Goal: Task Accomplishment & Management: Use online tool/utility

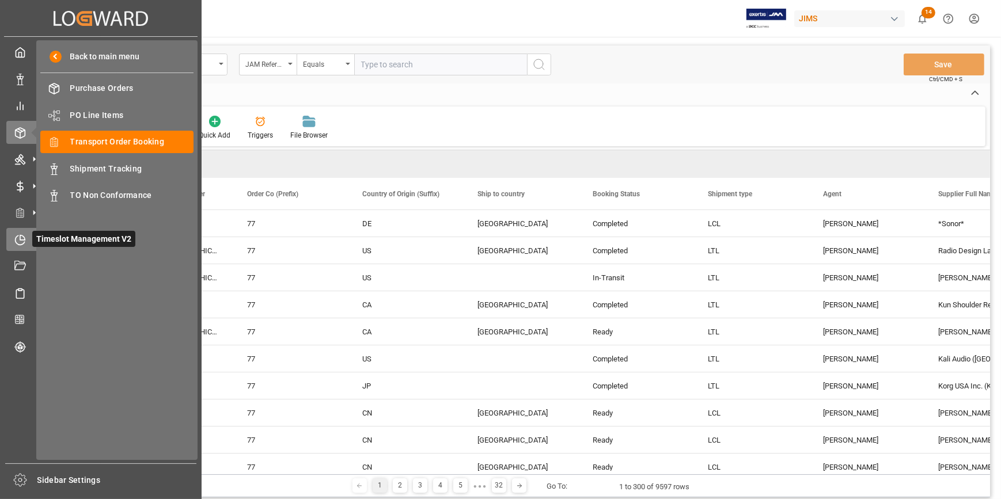
click at [24, 240] on icon at bounding box center [22, 237] width 5 height 5
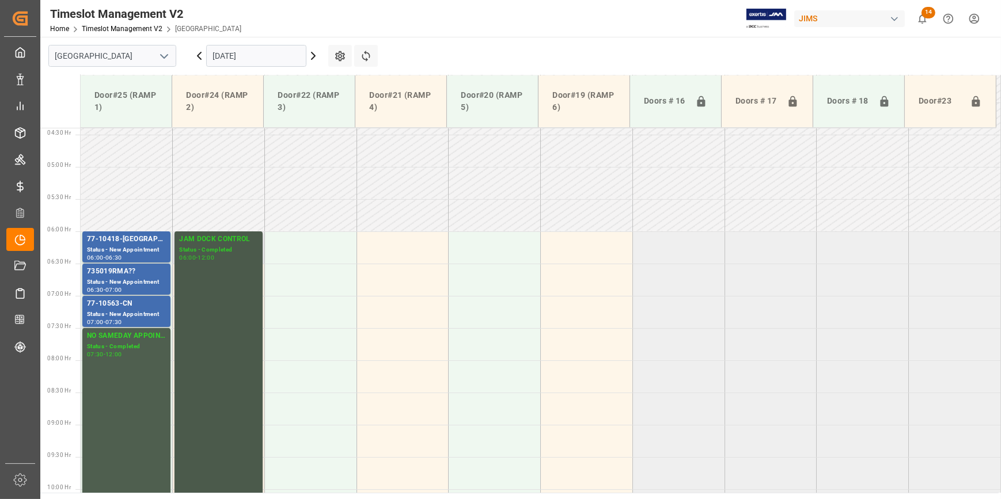
scroll to position [259, 0]
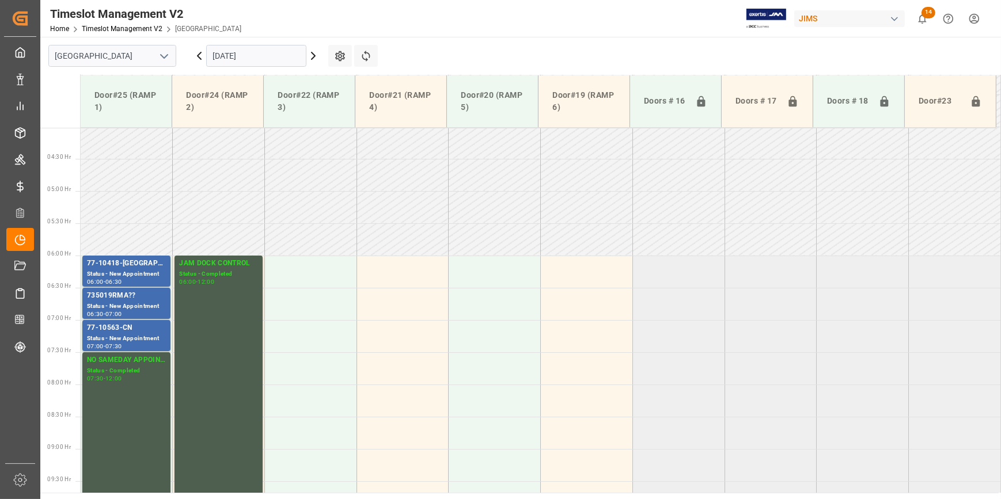
click at [165, 54] on icon "open menu" at bounding box center [164, 57] width 14 height 14
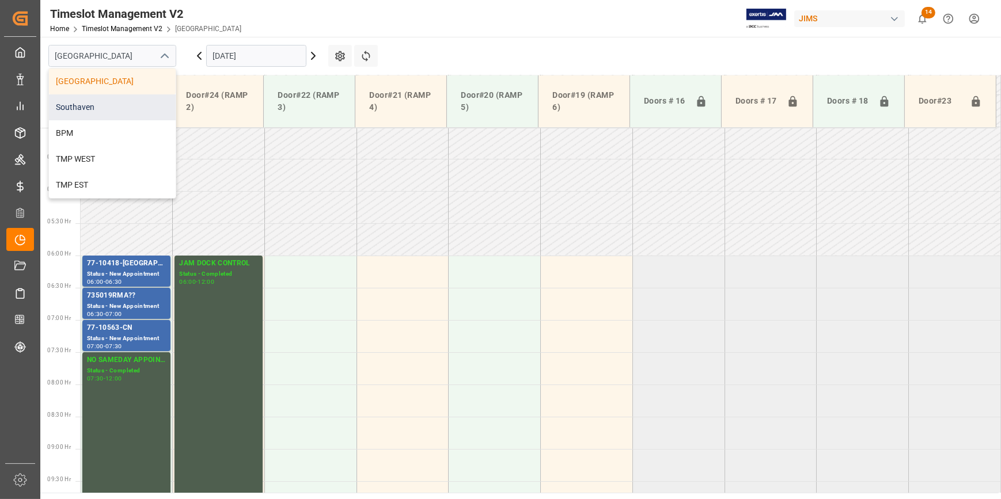
click at [114, 109] on div "Southaven" at bounding box center [112, 107] width 127 height 26
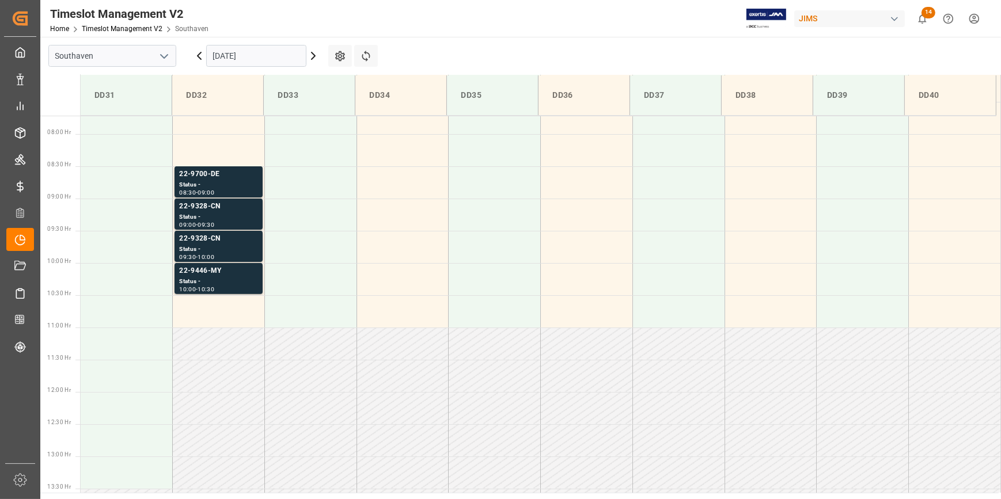
scroll to position [508, 0]
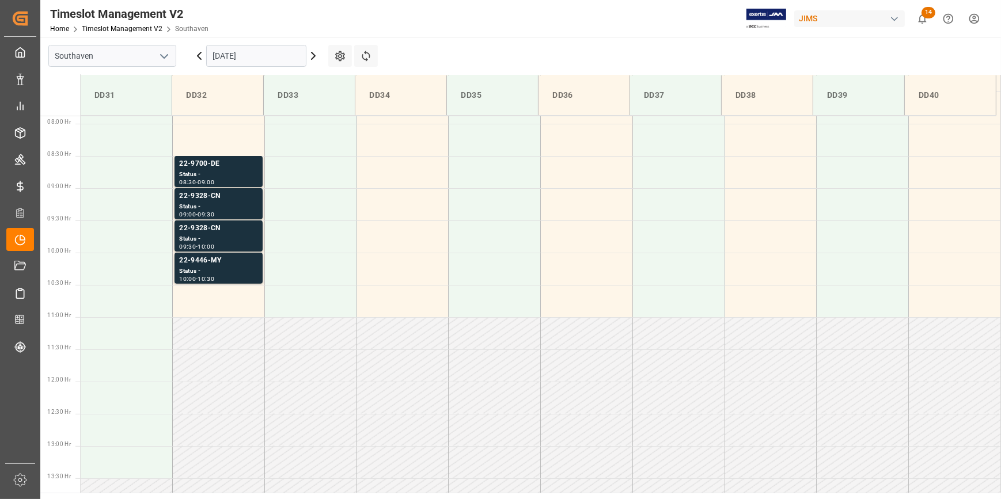
click at [271, 52] on input "[DATE]" at bounding box center [256, 56] width 100 height 22
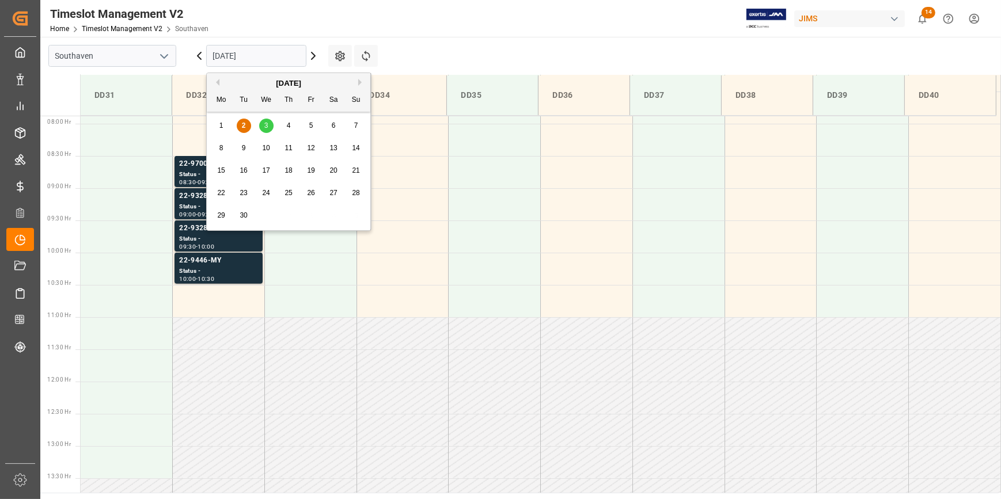
click at [271, 121] on div "3" at bounding box center [266, 126] width 14 height 14
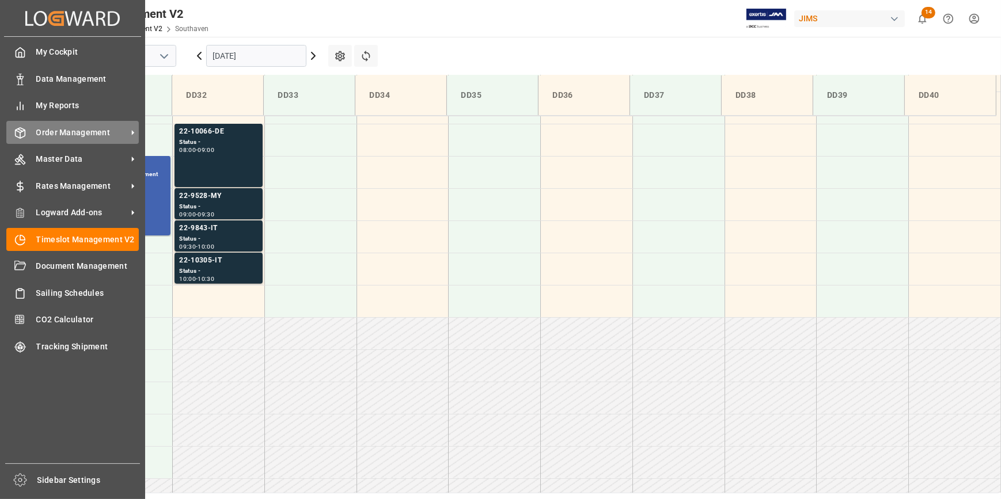
click at [67, 126] on div "Order Management Order Management" at bounding box center [72, 132] width 132 height 22
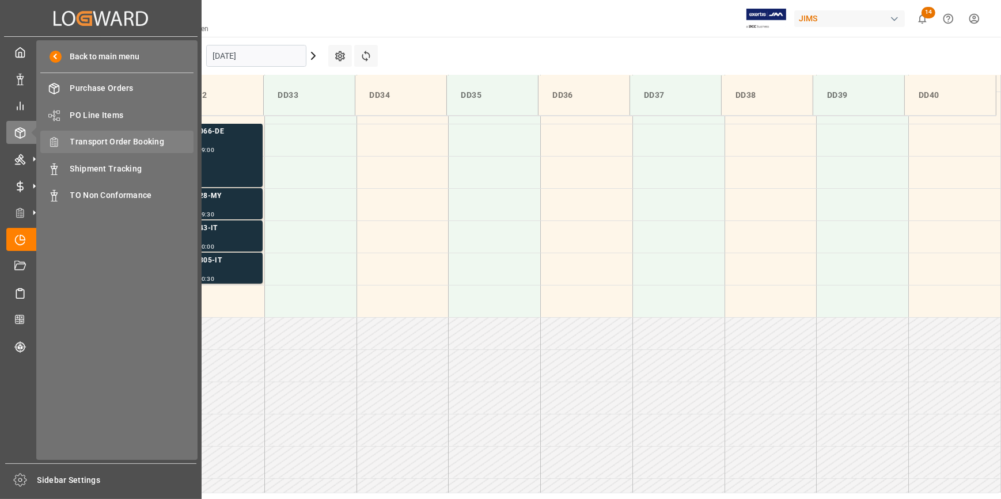
click at [100, 145] on span "Transport Order Booking" at bounding box center [132, 142] width 124 height 12
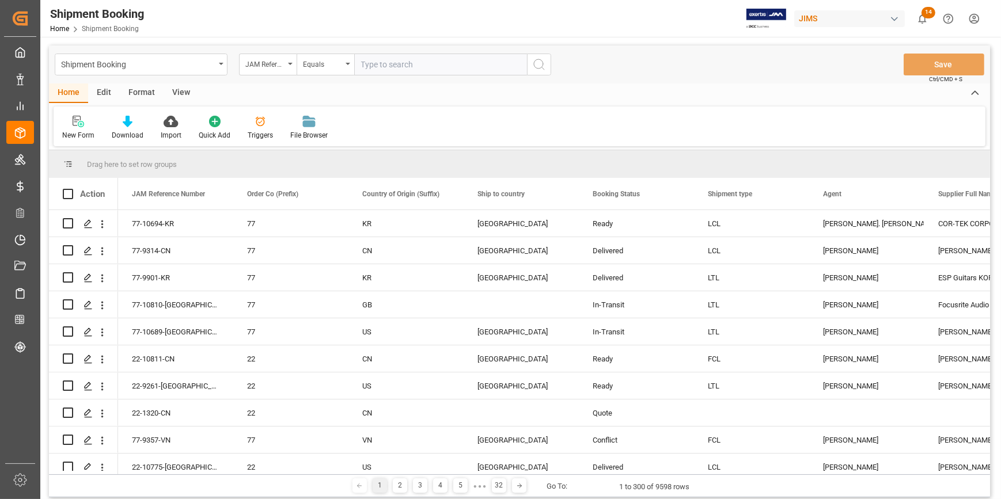
click at [381, 68] on input "text" at bounding box center [440, 65] width 173 height 22
type input "22-100066-de"
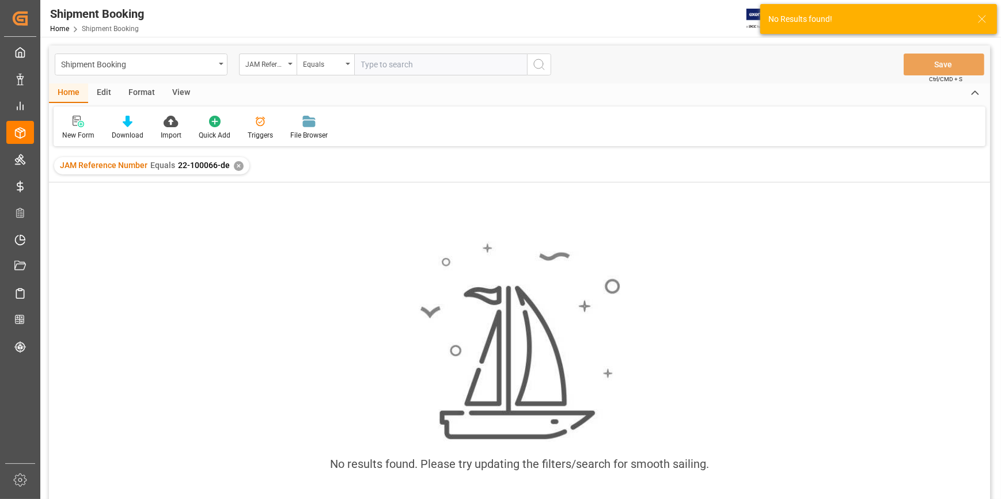
click at [234, 169] on div "✕" at bounding box center [239, 166] width 10 height 10
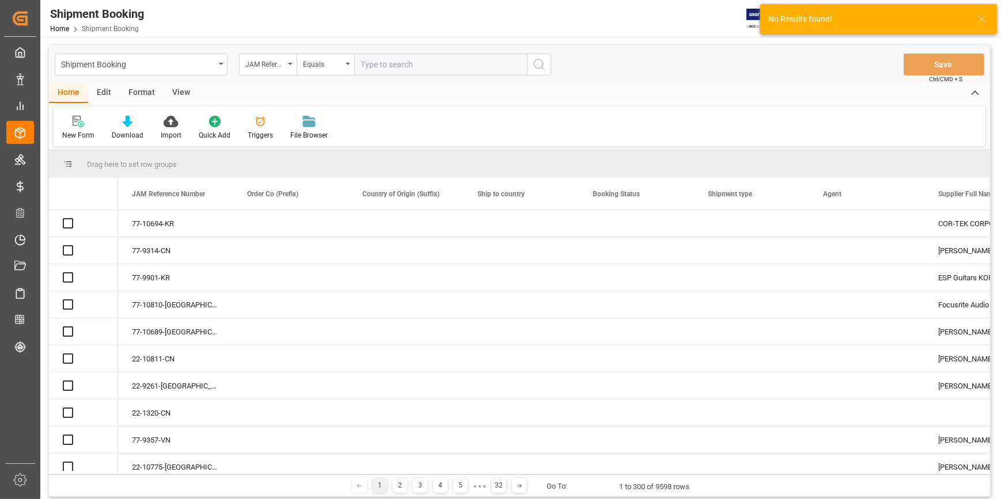
click at [416, 66] on input "text" at bounding box center [440, 65] width 173 height 22
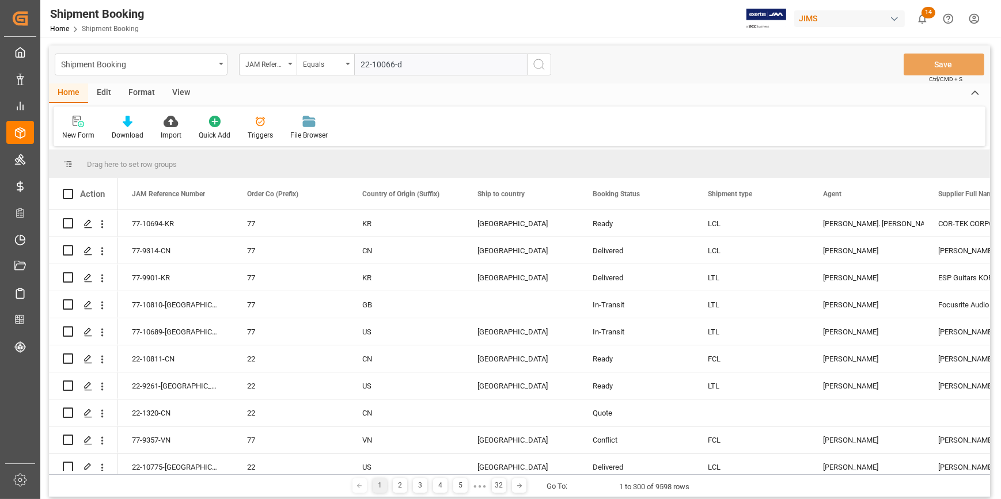
type input "22-10066-de"
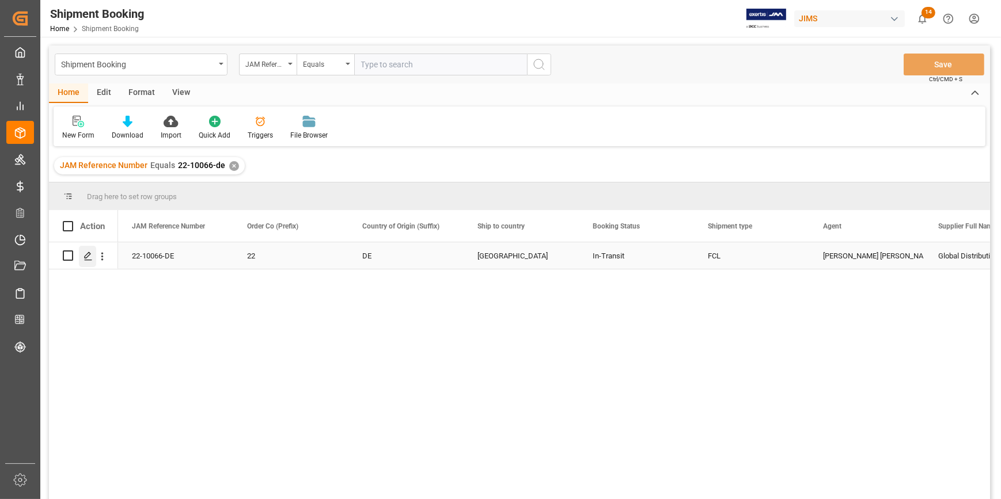
click at [85, 256] on polygon "Press SPACE to select this row." at bounding box center [88, 255] width 6 height 6
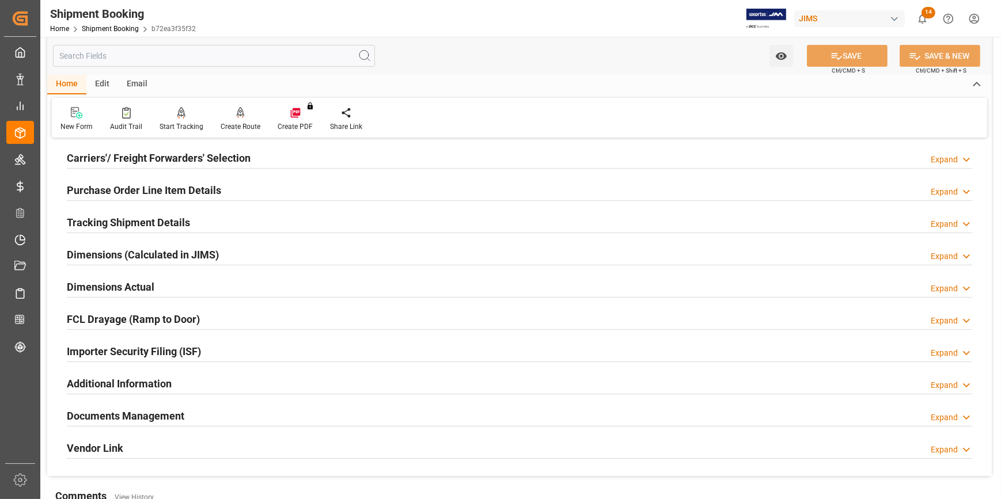
scroll to position [209, 0]
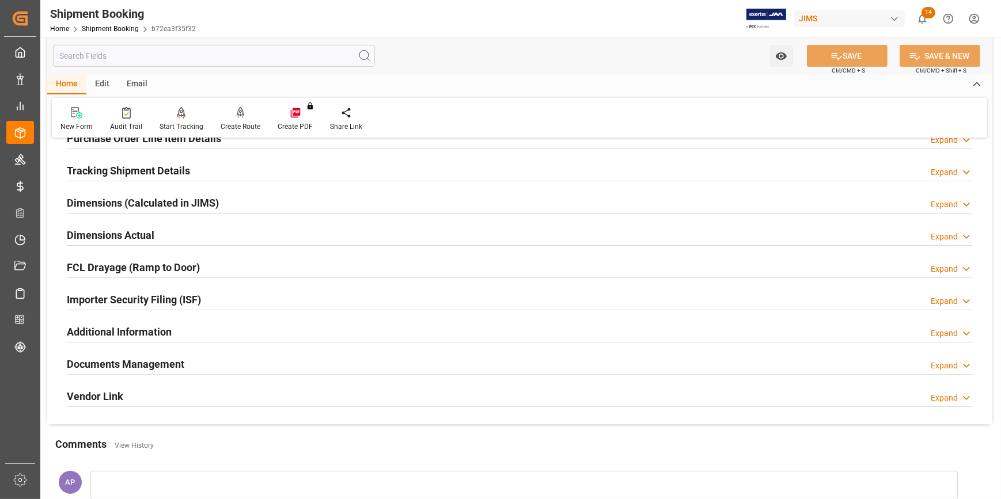
click at [224, 362] on div "Documents Management Expand" at bounding box center [519, 363] width 905 height 22
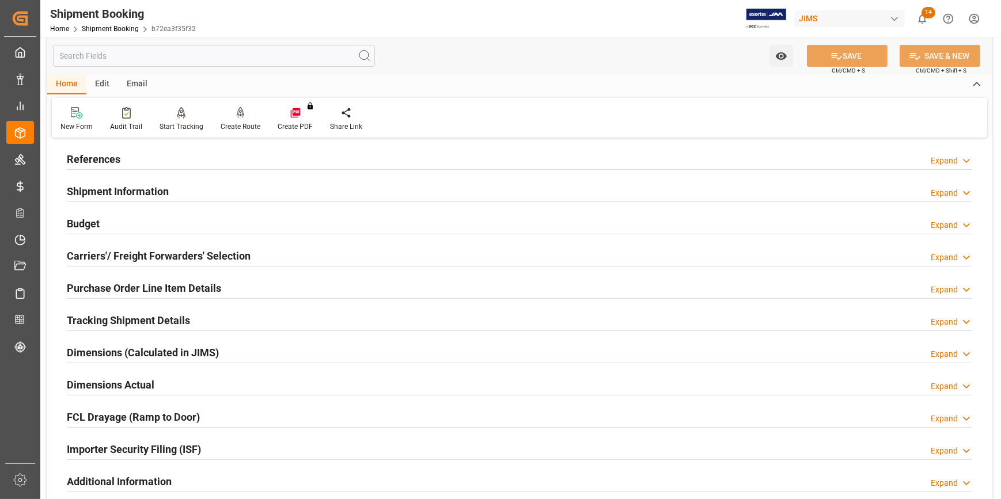
scroll to position [52, 0]
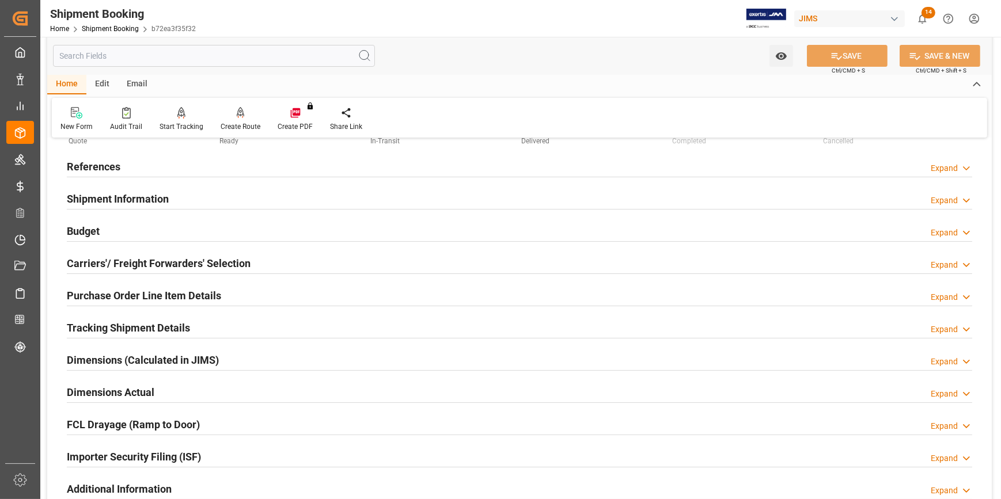
click at [208, 226] on div "Budget Expand" at bounding box center [519, 230] width 905 height 22
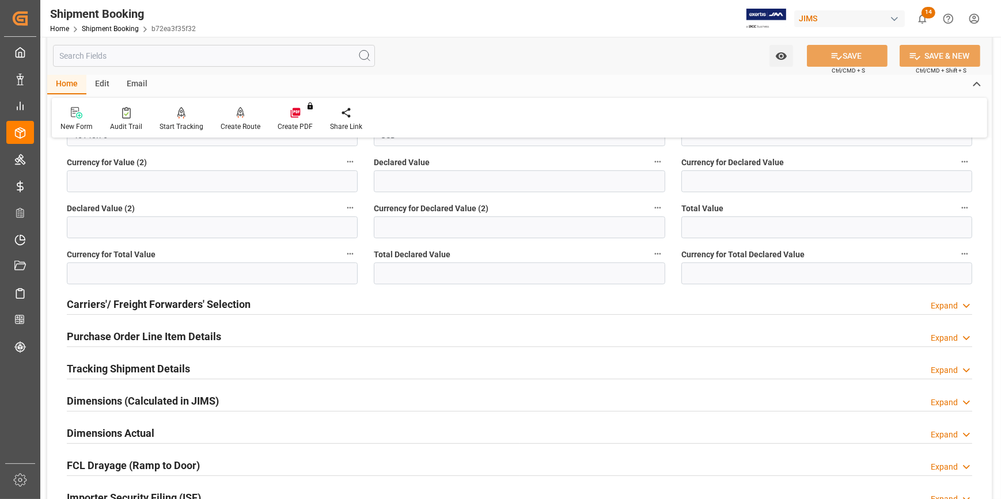
scroll to position [419, 0]
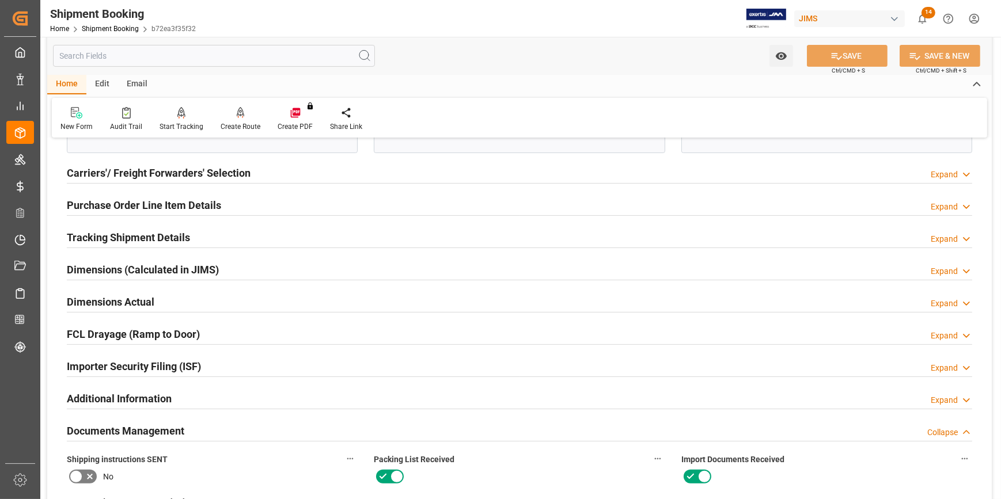
click at [222, 192] on div "Purchase Order Line Item Details Expand" at bounding box center [519, 205] width 921 height 32
click at [234, 203] on div "Purchase Order Line Item Details Expand" at bounding box center [519, 204] width 905 height 22
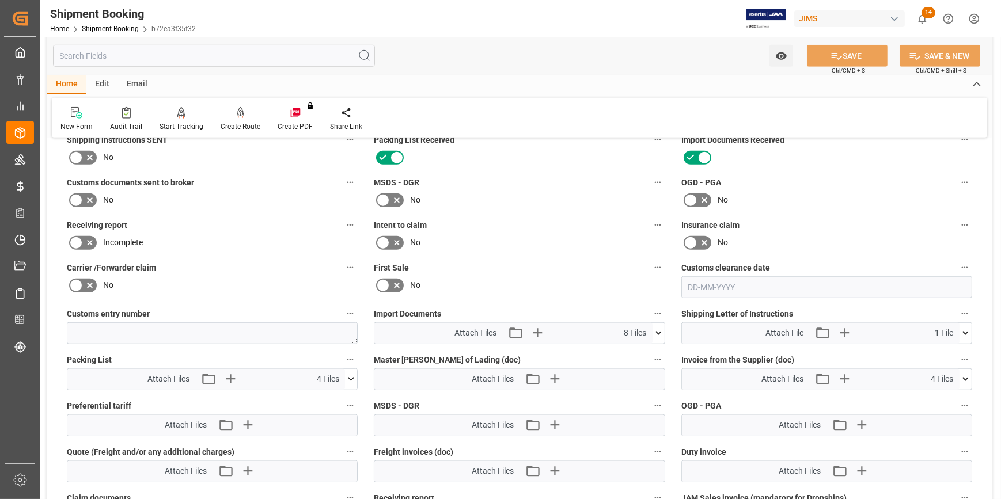
scroll to position [1308, 0]
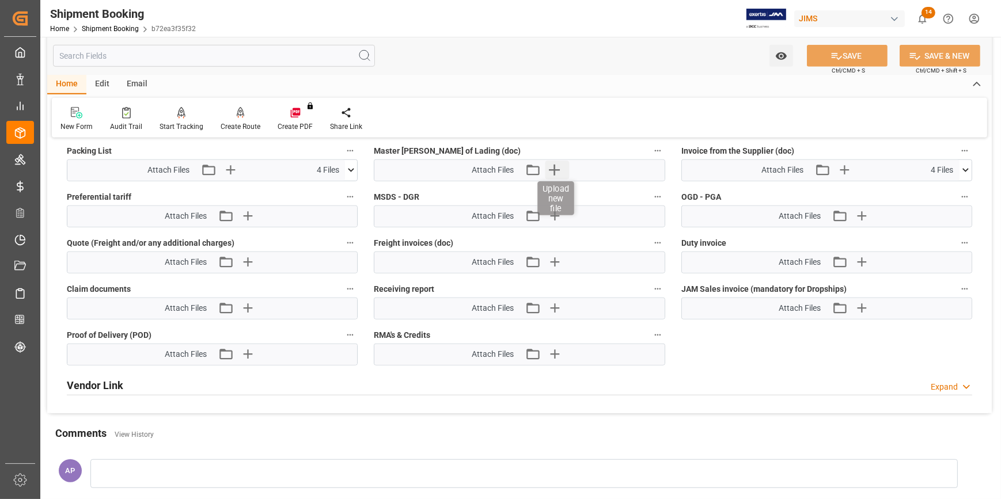
click at [552, 166] on icon "button" at bounding box center [554, 170] width 18 height 18
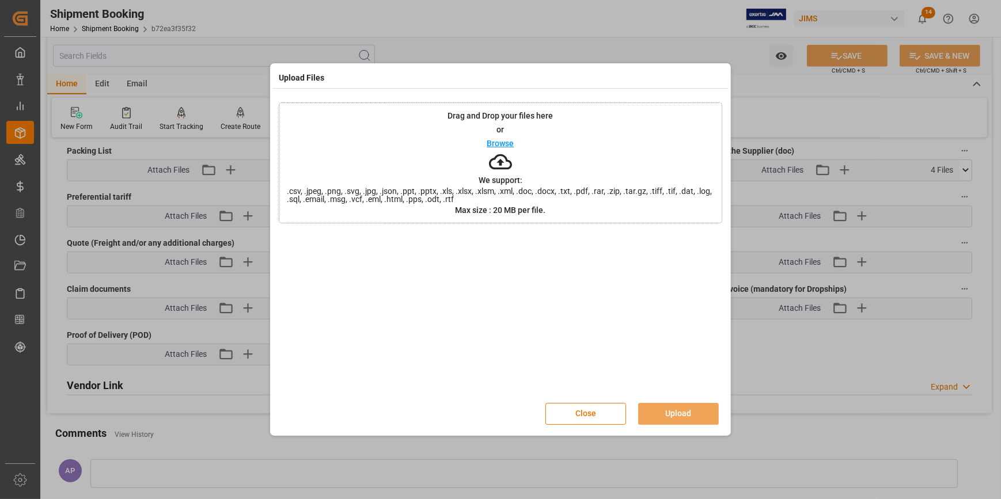
click at [503, 143] on p "Browse" at bounding box center [500, 143] width 27 height 8
click at [677, 410] on button "Upload" at bounding box center [678, 414] width 81 height 22
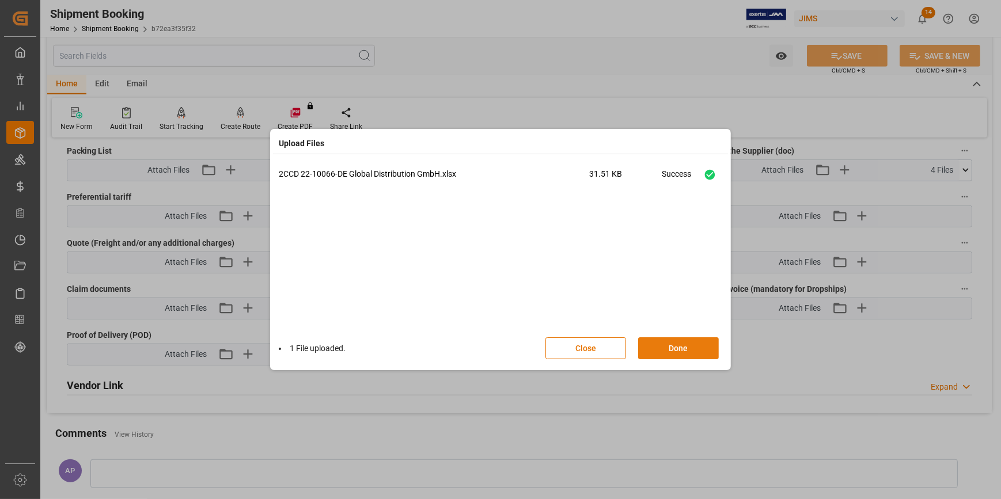
click at [681, 349] on button "Done" at bounding box center [678, 348] width 81 height 22
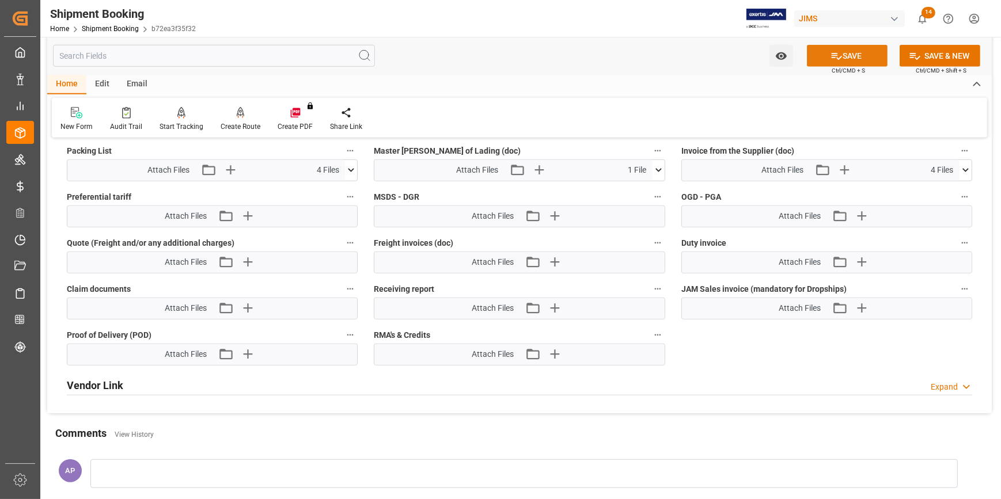
click at [849, 62] on button "SAVE" at bounding box center [847, 56] width 81 height 22
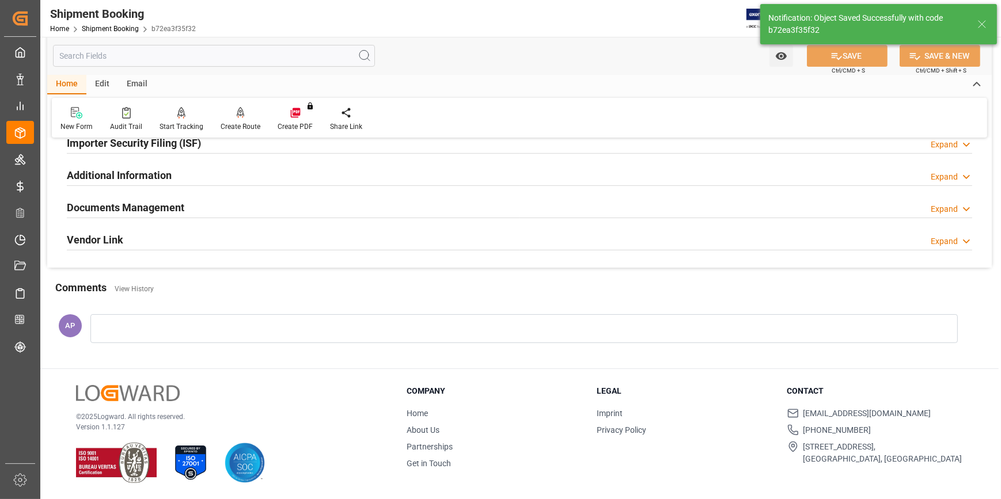
scroll to position [222, 0]
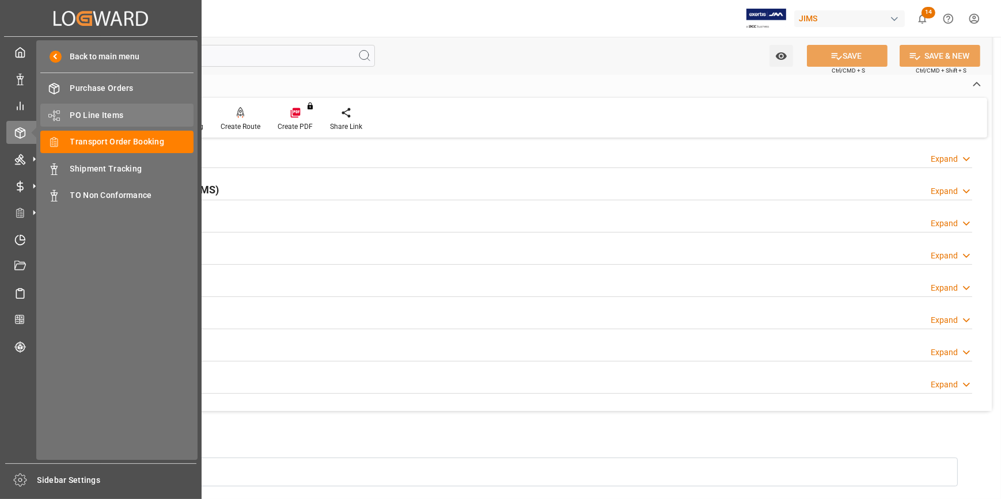
click at [98, 115] on span "PO Line Items" at bounding box center [132, 115] width 124 height 12
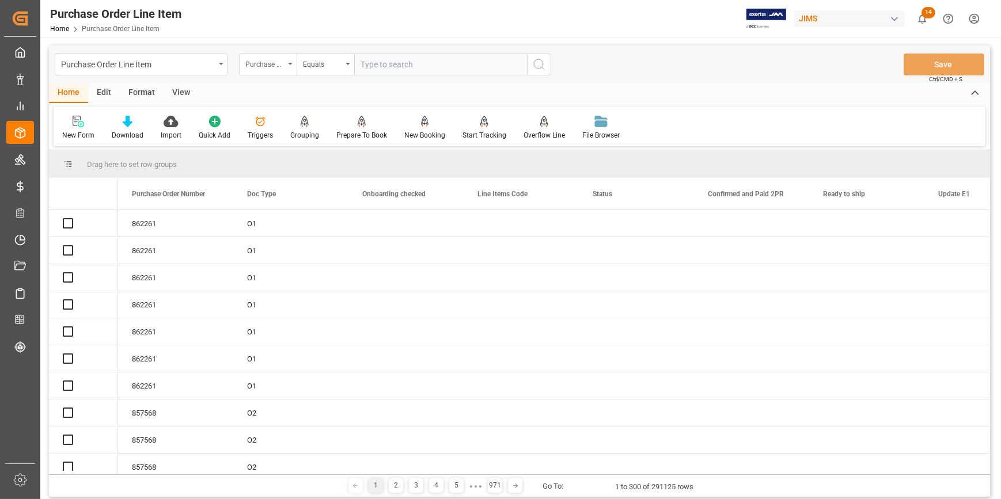
click at [276, 66] on div "Purchase Order Number" at bounding box center [264, 62] width 39 height 13
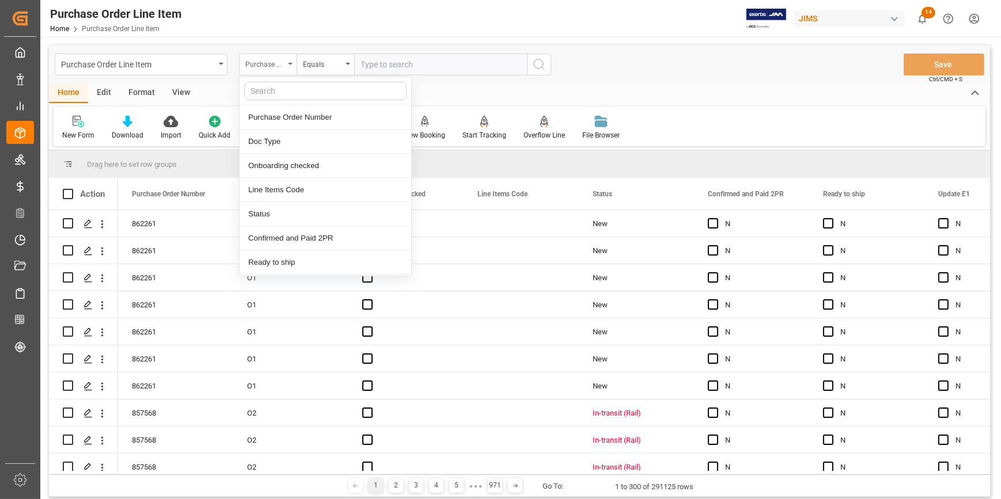
click at [276, 66] on div "Purchase Order Number" at bounding box center [264, 62] width 39 height 13
type input "REF"
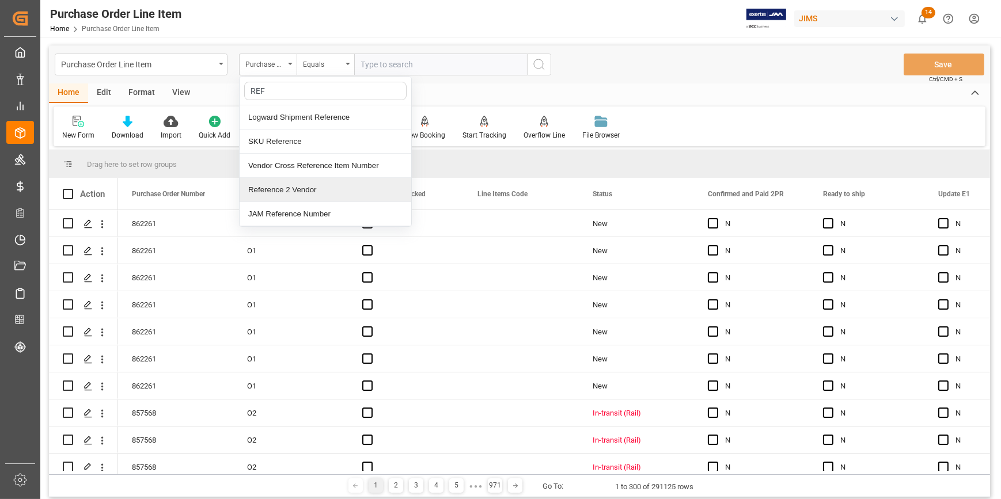
click at [294, 192] on div "Reference 2 Vendor" at bounding box center [326, 190] width 172 height 24
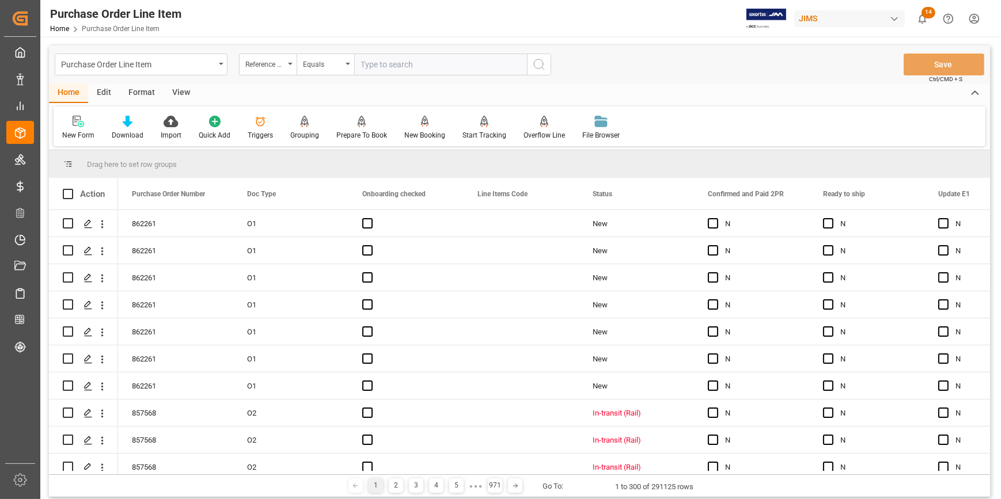
click at [386, 69] on input "text" at bounding box center [440, 65] width 173 height 22
paste input "22-9289-CN"
type input "22-9289-CN"
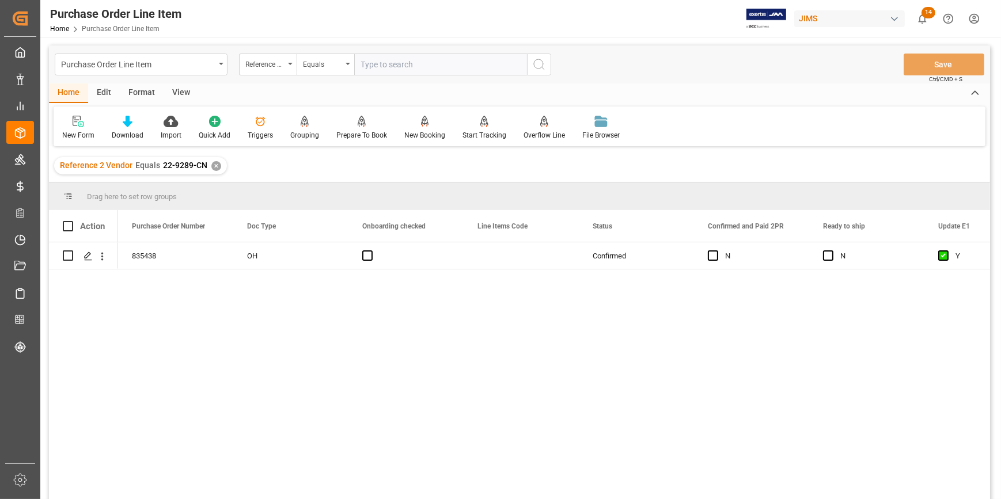
click at [179, 89] on div "View" at bounding box center [181, 93] width 35 height 20
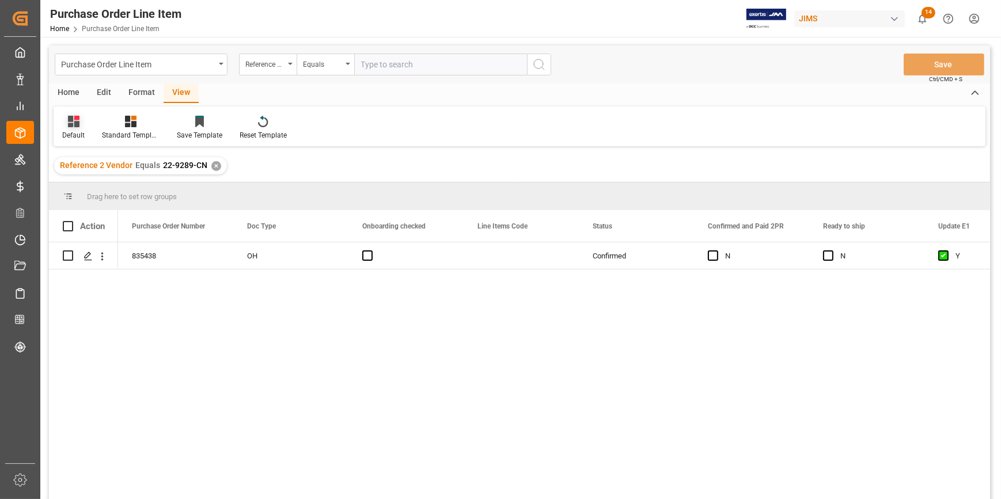
click at [86, 128] on div "Default" at bounding box center [74, 127] width 40 height 25
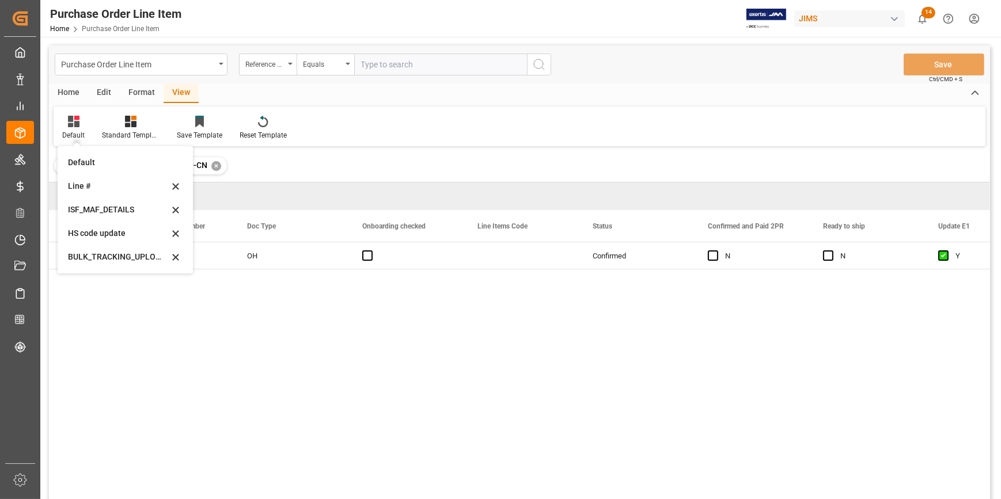
click at [104, 208] on div "ISF_MAF_DETAILS" at bounding box center [118, 210] width 101 height 12
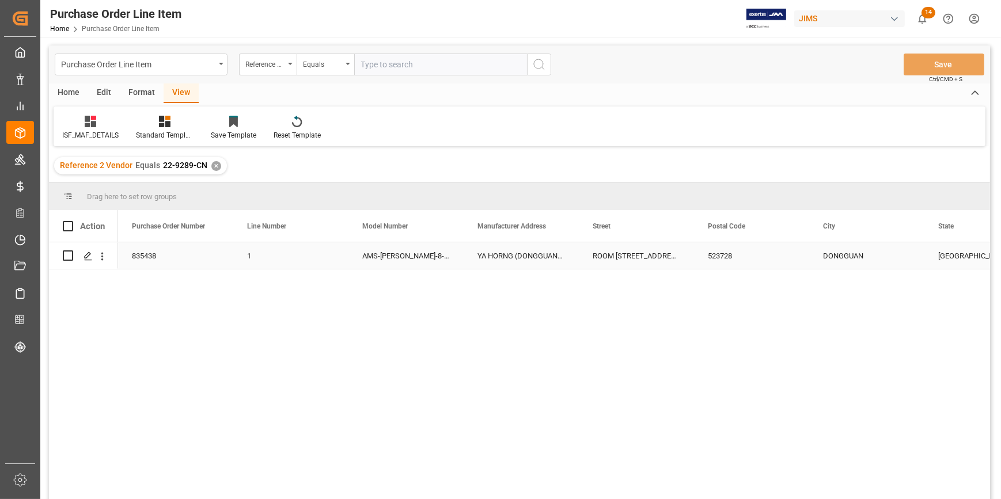
click at [483, 254] on div "YA HORNG (DONGGUAN) ELECTRONIC CO LTD" at bounding box center [521, 255] width 115 height 26
drag, startPoint x: 478, startPoint y: 264, endPoint x: 564, endPoint y: 271, distance: 86.1
click at [564, 271] on input "YA HORNG (DONGGUAN) ELECTRONIC CO LTD" at bounding box center [521, 263] width 97 height 22
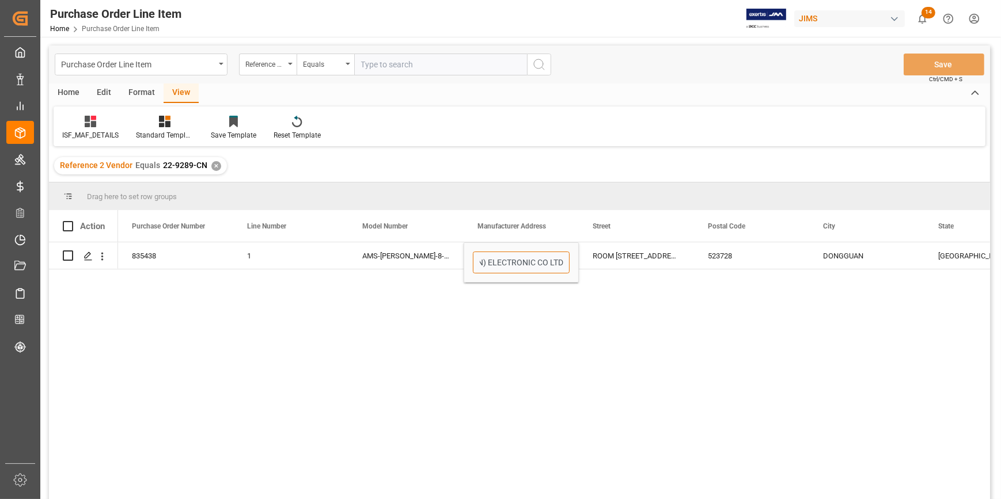
scroll to position [0, 0]
click at [590, 256] on div "ROOM [STREET_ADDRESS][PERSON_NAME]" at bounding box center [636, 255] width 115 height 26
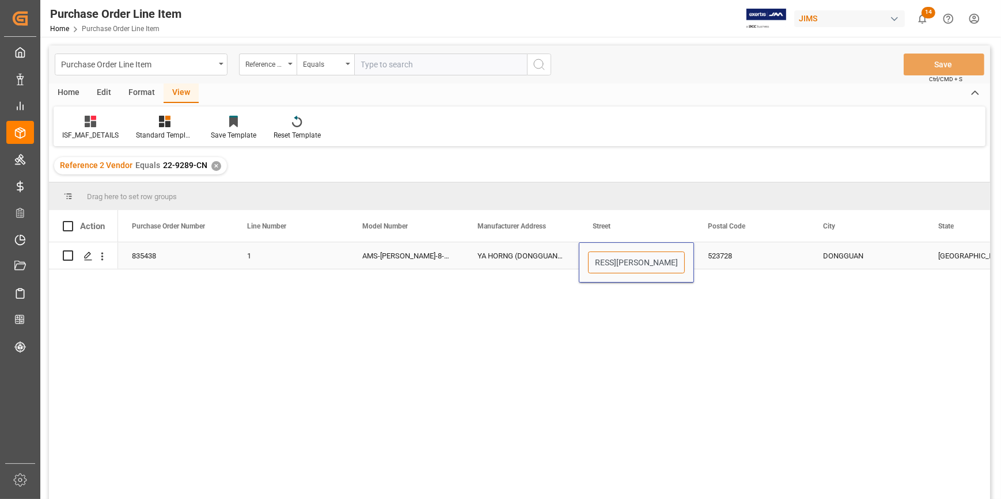
scroll to position [0, 211]
drag, startPoint x: 594, startPoint y: 260, endPoint x: 683, endPoint y: 269, distance: 89.7
click at [683, 269] on input "ROOM [STREET_ADDRESS][PERSON_NAME]" at bounding box center [636, 263] width 97 height 22
click at [718, 258] on div "523728" at bounding box center [751, 255] width 115 height 26
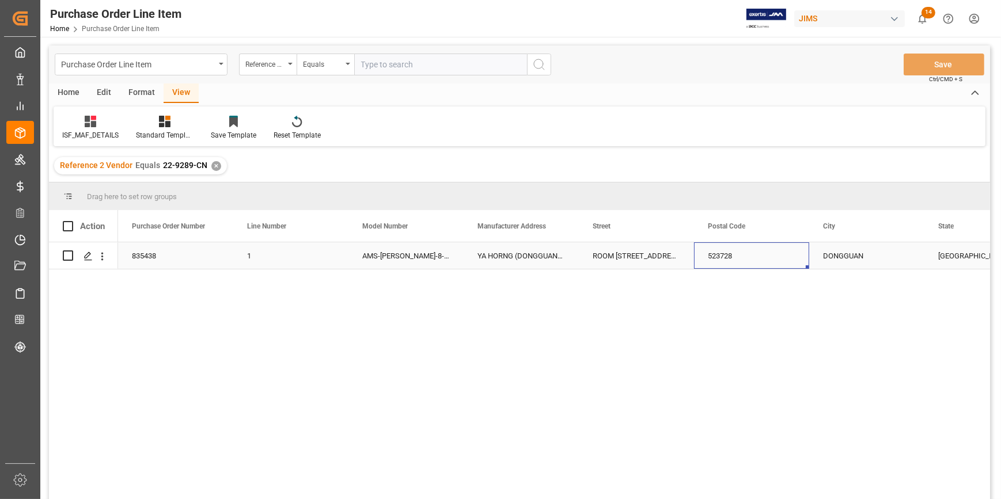
click at [718, 258] on div "523728" at bounding box center [751, 255] width 115 height 26
drag, startPoint x: 705, startPoint y: 262, endPoint x: 698, endPoint y: 262, distance: 6.9
click at [698, 262] on div "523728" at bounding box center [751, 262] width 115 height 40
click at [822, 252] on div "DONGGUAN" at bounding box center [866, 255] width 115 height 26
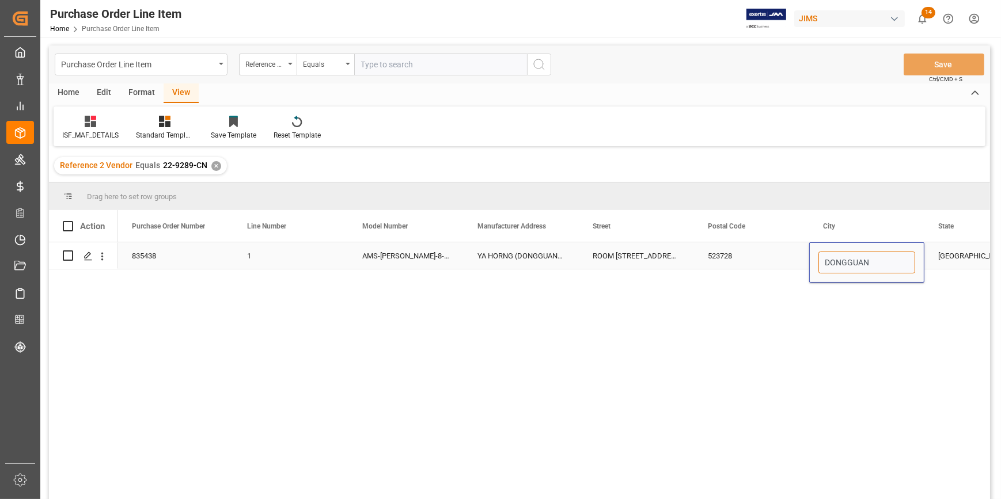
click at [822, 252] on input "DONGGUAN" at bounding box center [866, 263] width 97 height 22
click at [942, 268] on div "[GEOGRAPHIC_DATA]" at bounding box center [981, 255] width 115 height 26
click at [944, 263] on div "[GEOGRAPHIC_DATA]" at bounding box center [981, 255] width 115 height 26
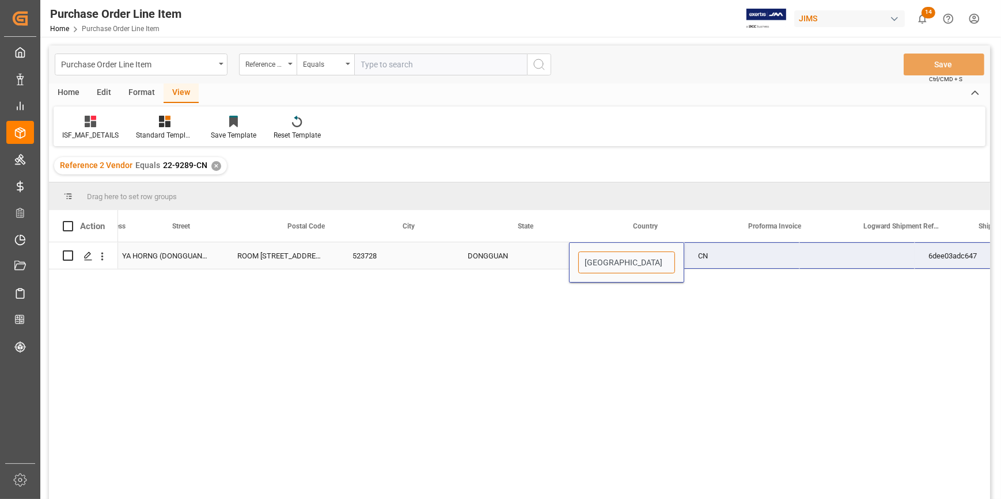
scroll to position [0, 420]
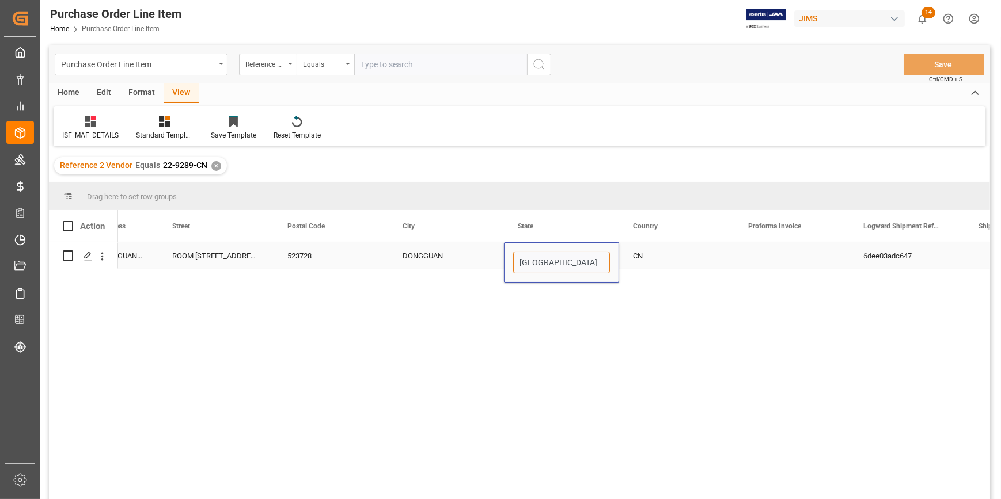
drag, startPoint x: 941, startPoint y: 261, endPoint x: 574, endPoint y: 264, distance: 366.8
click at [574, 264] on input "[GEOGRAPHIC_DATA]" at bounding box center [561, 263] width 97 height 22
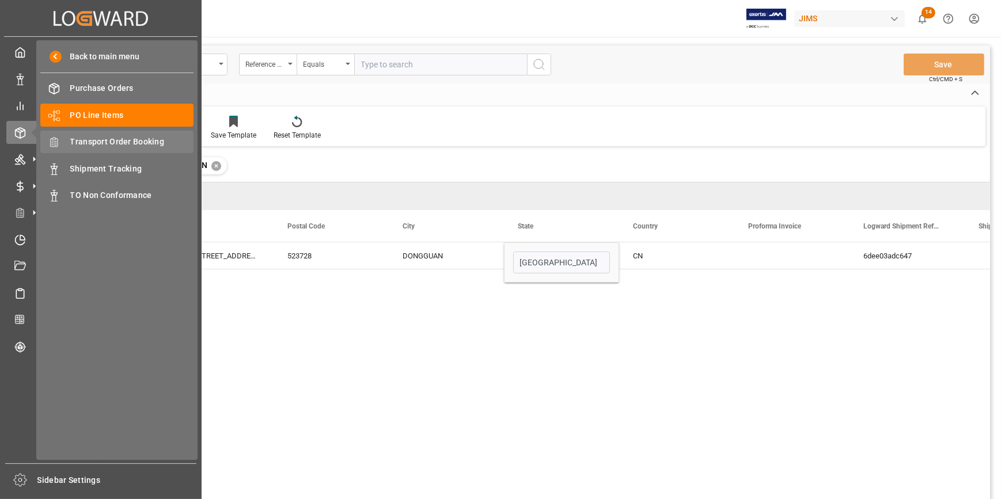
click at [98, 142] on span "Transport Order Booking" at bounding box center [132, 142] width 124 height 12
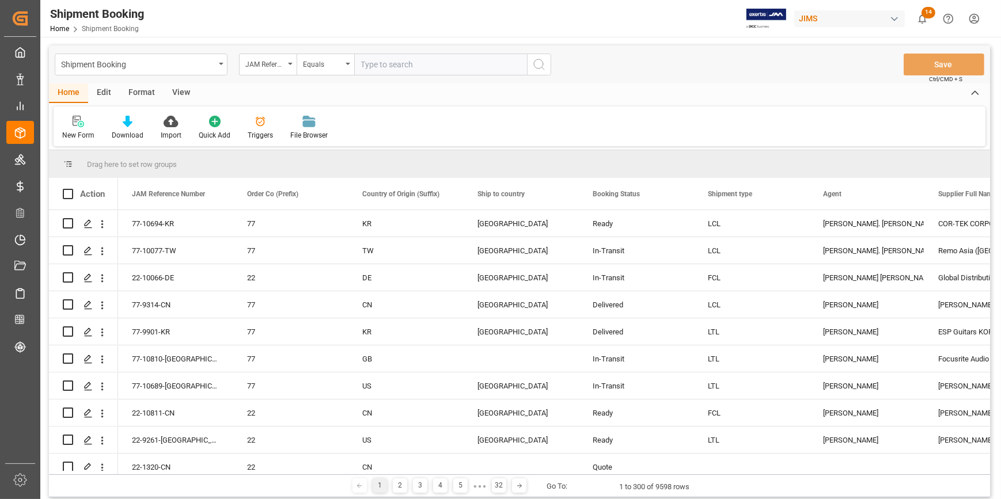
click at [385, 69] on input "text" at bounding box center [440, 65] width 173 height 22
paste input "22-9289-CN"
type input "22-9289-CN"
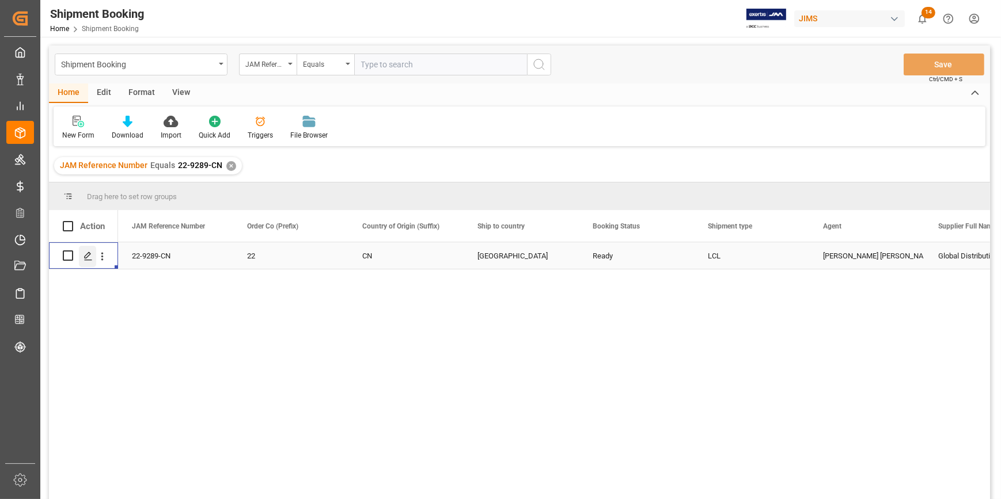
click at [90, 259] on icon "Press SPACE to select this row." at bounding box center [87, 256] width 9 height 9
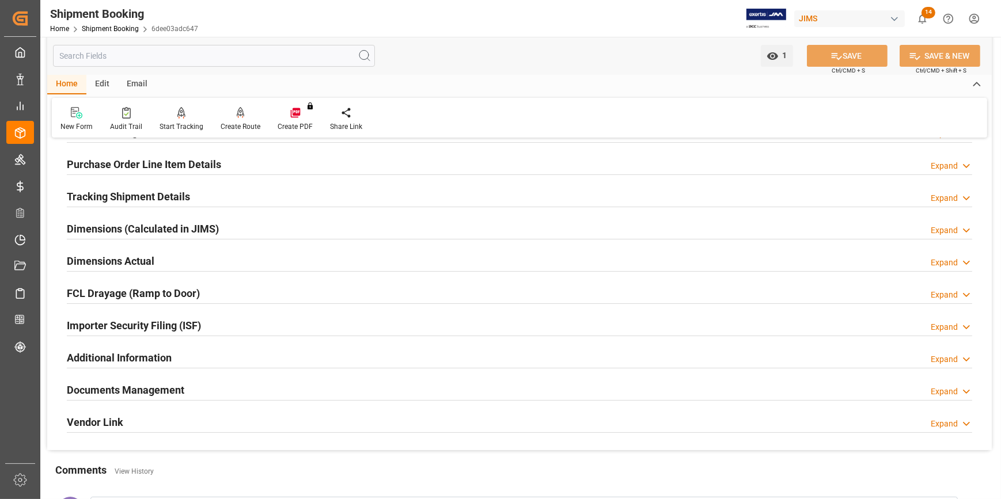
scroll to position [209, 0]
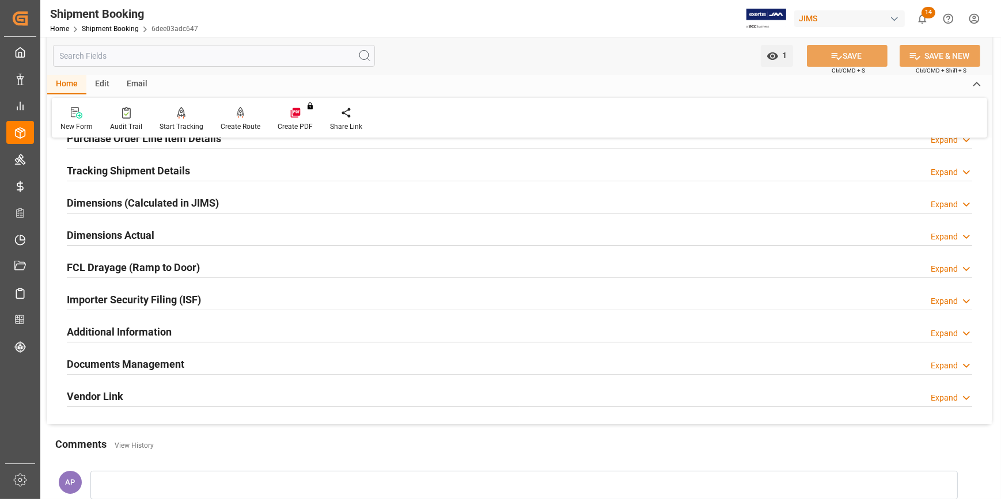
click at [243, 300] on div "Importer Security Filing (ISF) Expand" at bounding box center [519, 299] width 905 height 22
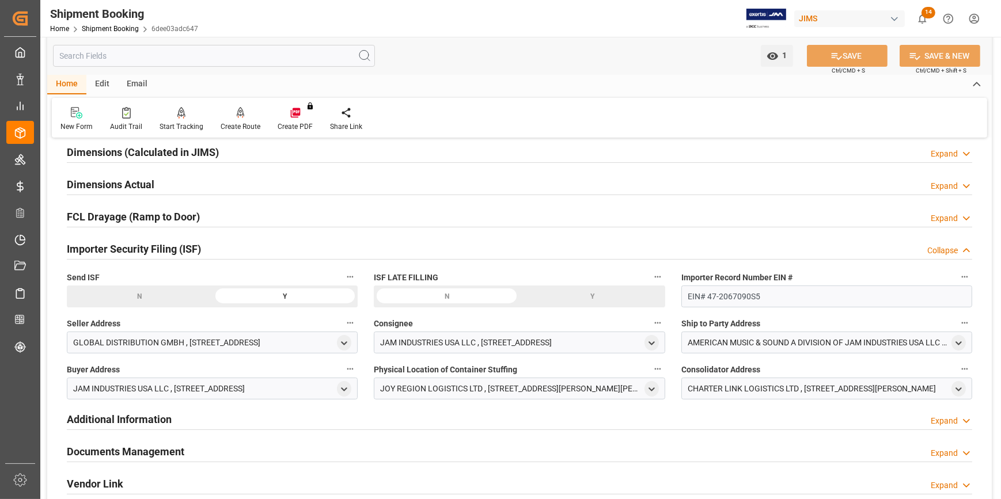
scroll to position [314, 0]
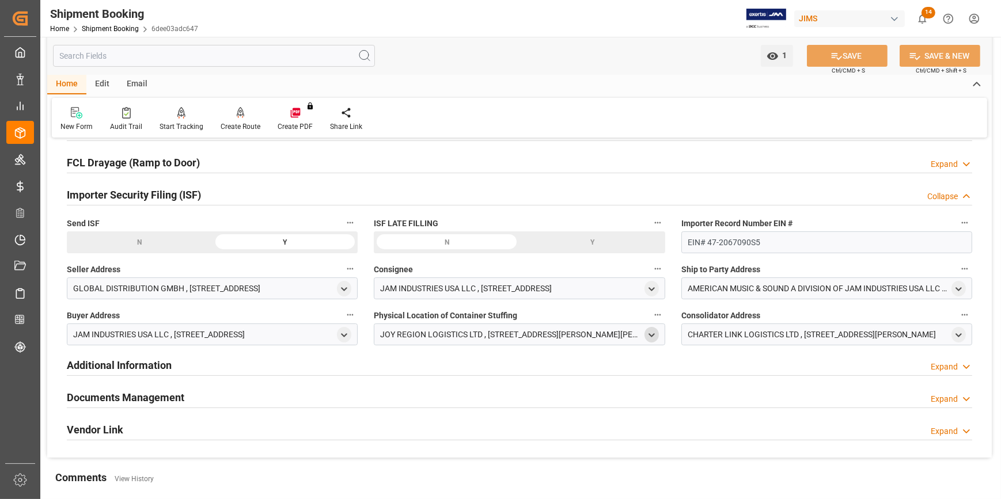
click at [656, 333] on icon "open menu" at bounding box center [652, 336] width 10 height 10
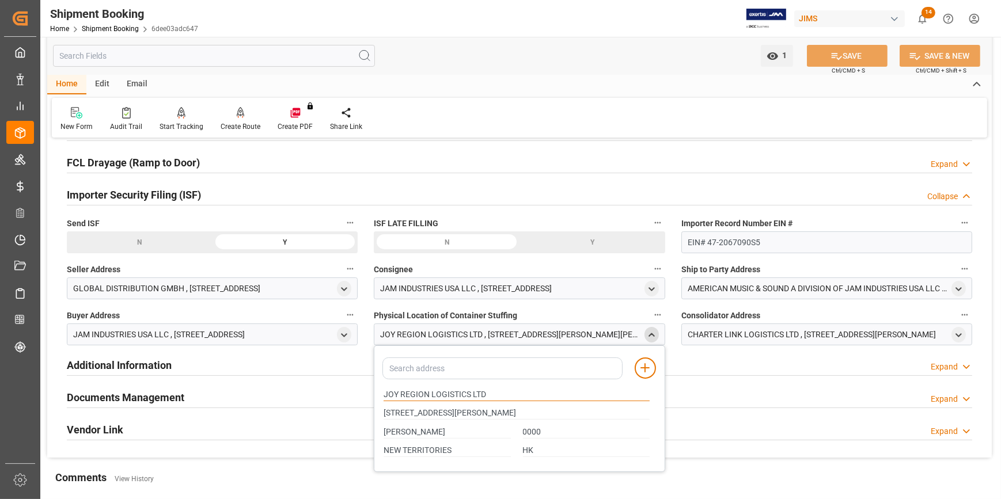
drag, startPoint x: 485, startPoint y: 392, endPoint x: 382, endPoint y: 412, distance: 105.6
click at [375, 400] on div "Add address to address book JOY REGION LOGISTICS LTD [STREET_ADDRESS][PERSON_NA…" at bounding box center [519, 408] width 291 height 127
click at [382, 412] on div "[STREET_ADDRESS][PERSON_NAME]" at bounding box center [516, 413] width 278 height 19
drag, startPoint x: 384, startPoint y: 410, endPoint x: 667, endPoint y: 413, distance: 283.9
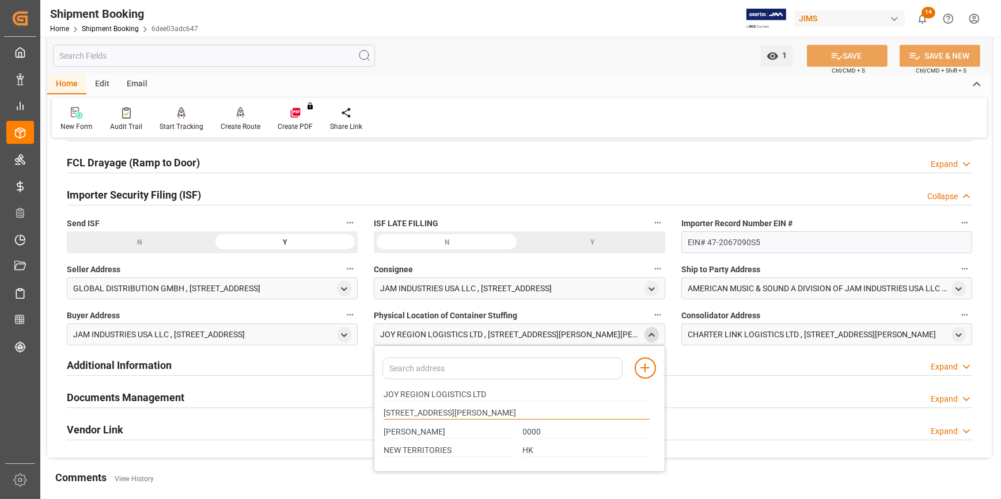
click at [667, 413] on div "Quote Ready In-Transit Delivered Completed Cancelled References Expand JAM Refe…" at bounding box center [519, 146] width 944 height 624
drag, startPoint x: 396, startPoint y: 431, endPoint x: 367, endPoint y: 430, distance: 28.2
click at [367, 430] on div "Quote Ready In-Transit Delivered Completed Cancelled References Expand JAM Refe…" at bounding box center [519, 146] width 944 height 624
drag, startPoint x: 453, startPoint y: 449, endPoint x: 350, endPoint y: 453, distance: 102.6
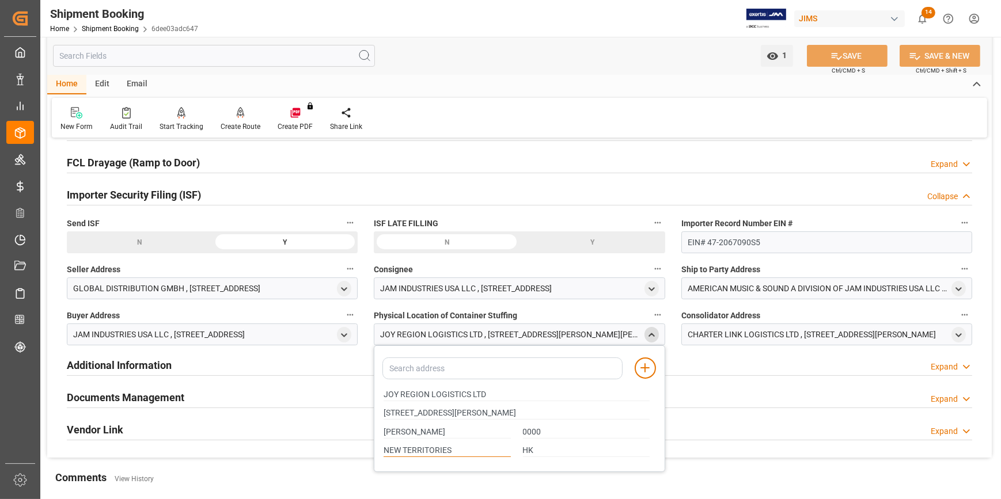
click at [350, 451] on div "Quote Ready In-Transit Delivered Completed Cancelled References Expand JAM Refe…" at bounding box center [519, 146] width 944 height 624
click at [964, 329] on div "open menu" at bounding box center [958, 335] width 14 height 16
click at [962, 335] on icon "open menu" at bounding box center [959, 336] width 10 height 10
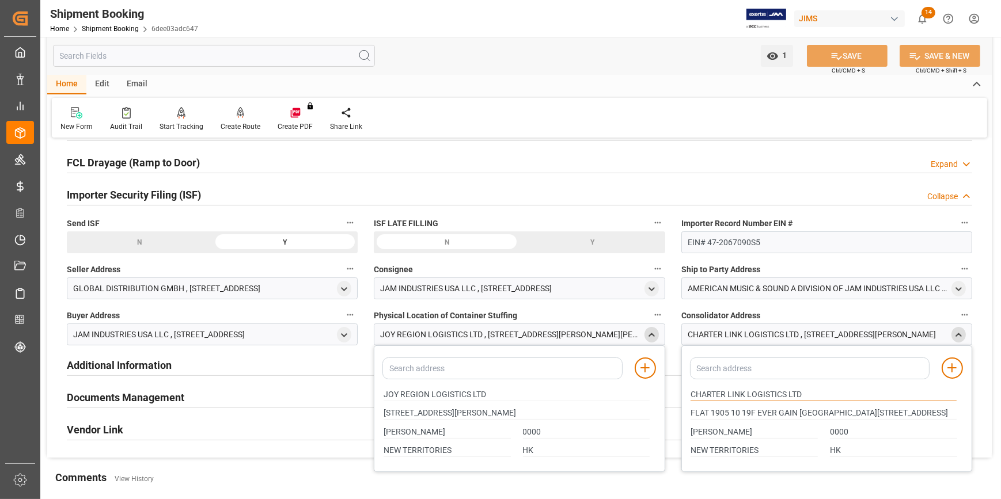
drag, startPoint x: 818, startPoint y: 391, endPoint x: 687, endPoint y: 400, distance: 131.0
click at [687, 400] on div "CHARTER LINK LOGISTICS LTD" at bounding box center [824, 394] width 278 height 19
drag, startPoint x: 690, startPoint y: 413, endPoint x: 971, endPoint y: 417, distance: 280.5
click at [971, 417] on div "Add address to address book CHARTER LINK LOGISTICS LTD [STREET_ADDRESS][PERSON_…" at bounding box center [826, 408] width 291 height 127
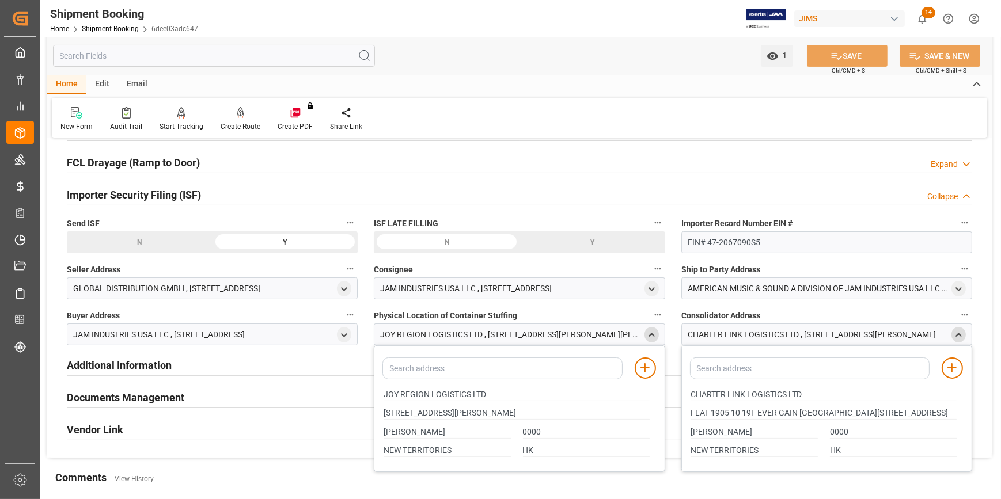
scroll to position [0, 0]
drag, startPoint x: 731, startPoint y: 429, endPoint x: 688, endPoint y: 434, distance: 42.9
click at [688, 434] on div "[PERSON_NAME]" at bounding box center [754, 432] width 139 height 19
drag, startPoint x: 746, startPoint y: 447, endPoint x: 684, endPoint y: 443, distance: 62.3
click at [685, 443] on div "NEW TERRITORIES" at bounding box center [754, 451] width 139 height 19
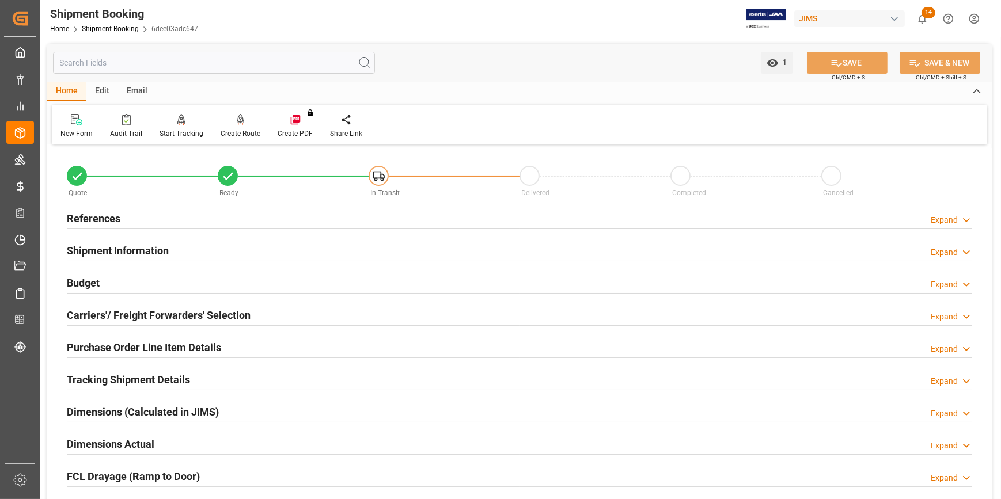
click at [255, 281] on div "Budget Expand" at bounding box center [519, 282] width 905 height 22
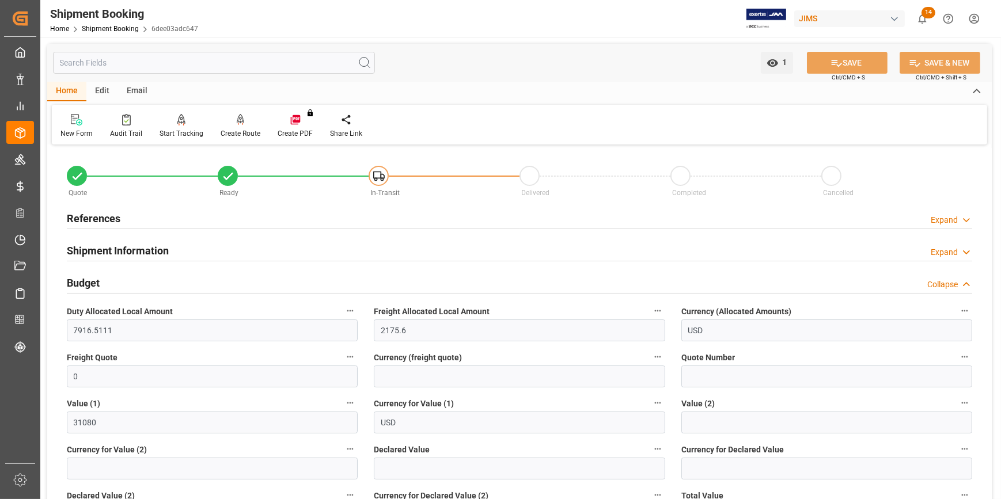
scroll to position [52, 0]
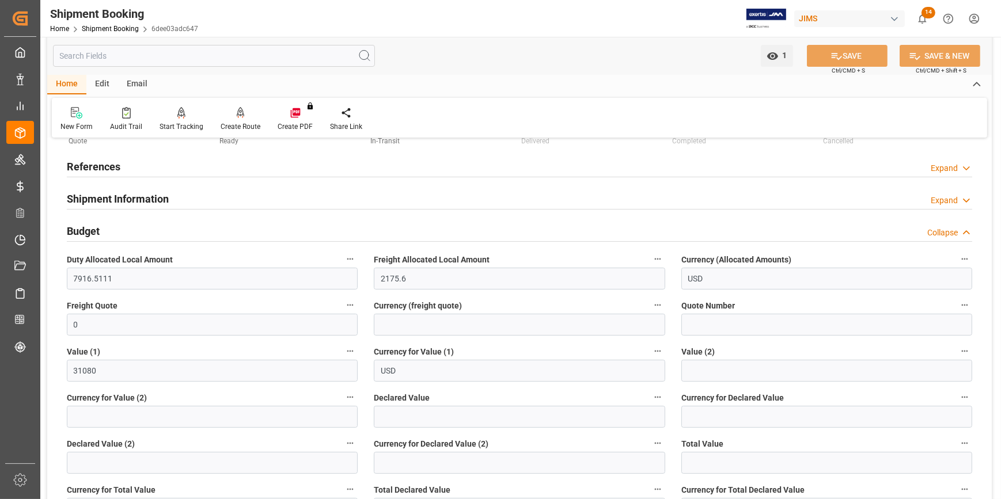
click at [214, 197] on div "Shipment Information Expand" at bounding box center [519, 198] width 905 height 22
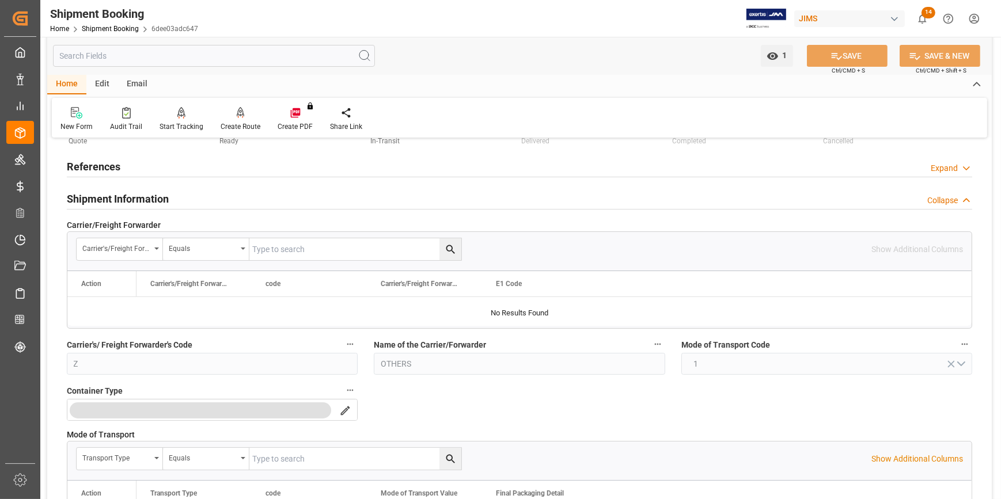
click at [188, 173] on div "References Expand" at bounding box center [519, 166] width 905 height 22
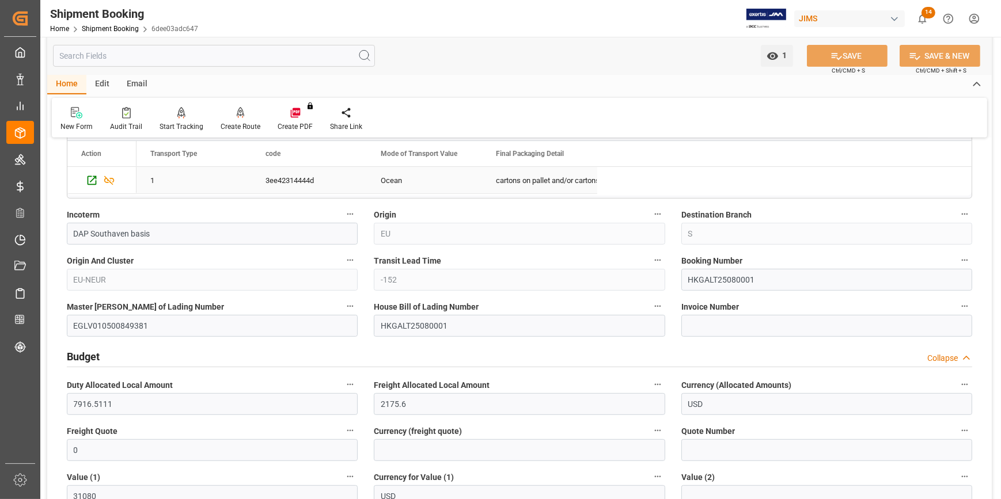
scroll to position [680, 0]
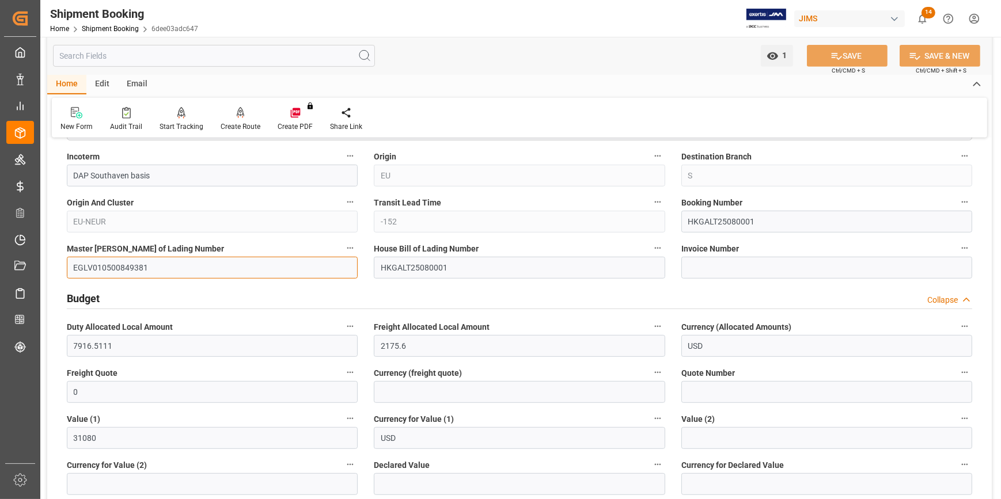
drag, startPoint x: 154, startPoint y: 268, endPoint x: 120, endPoint y: 293, distance: 42.5
click at [67, 269] on input "EGLV010500849381" at bounding box center [212, 268] width 291 height 22
drag, startPoint x: 132, startPoint y: 272, endPoint x: 48, endPoint y: 272, distance: 84.1
click at [48, 272] on div "Quote Ready In-Transit Delivered Completed Cancelled References Collapse JAM Re…" at bounding box center [519, 266] width 944 height 1596
